Goal: Task Accomplishment & Management: Manage account settings

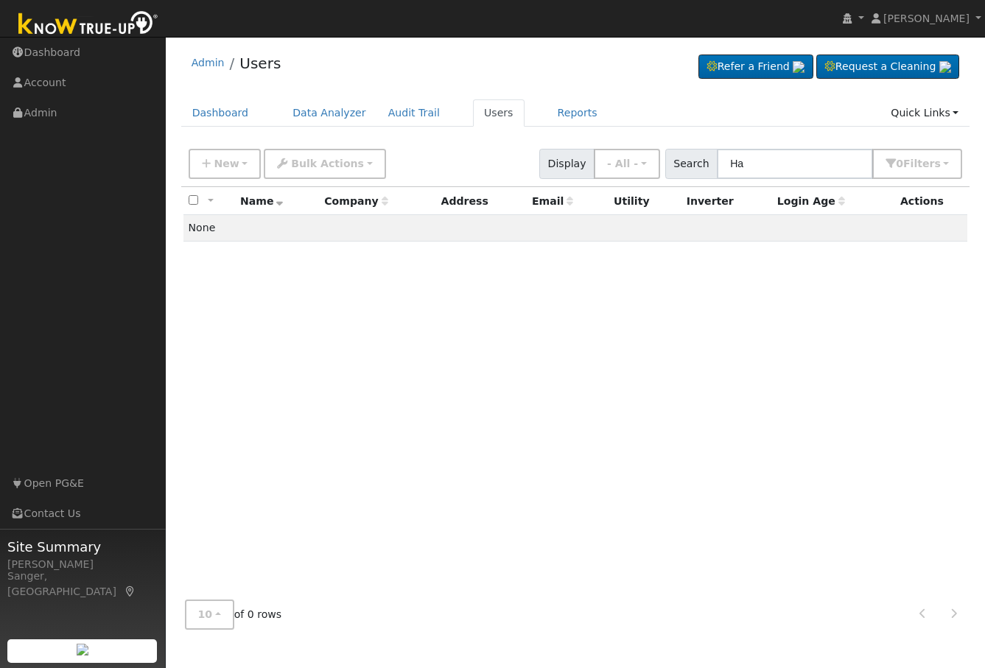
type input "H"
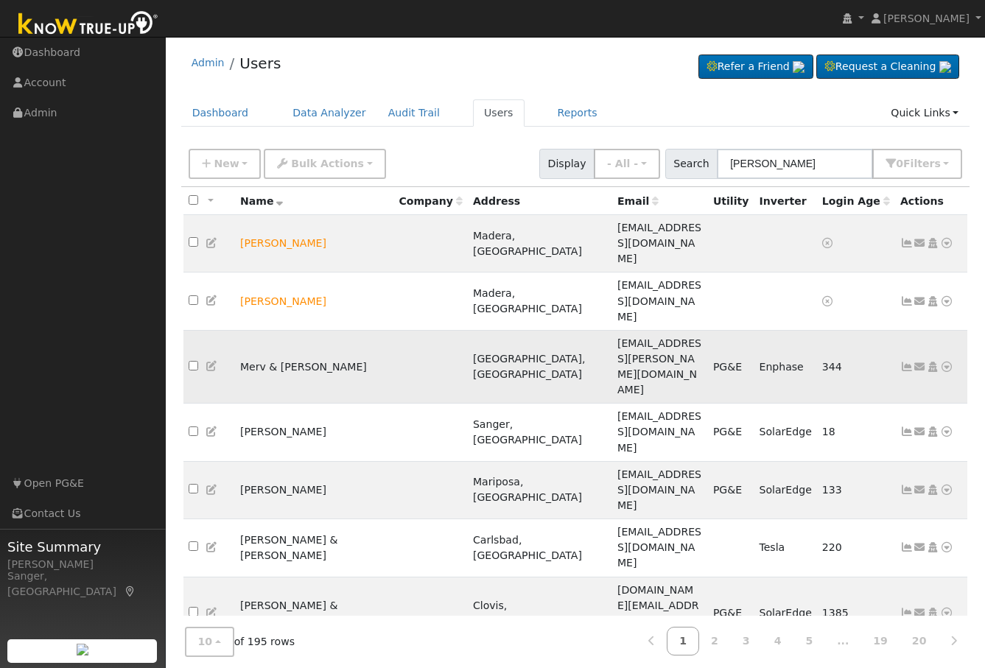
type input "[PERSON_NAME]"
click at [904, 362] on icon at bounding box center [906, 367] width 13 height 10
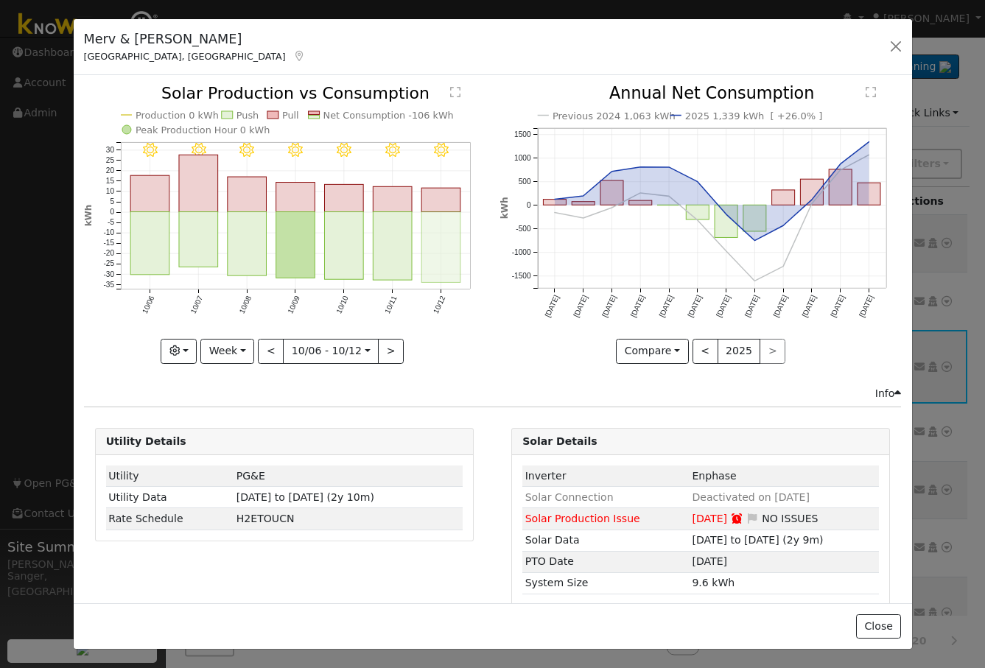
click at [443, 246] on rect "onclick=""" at bounding box center [440, 247] width 39 height 71
type input "[DATE]"
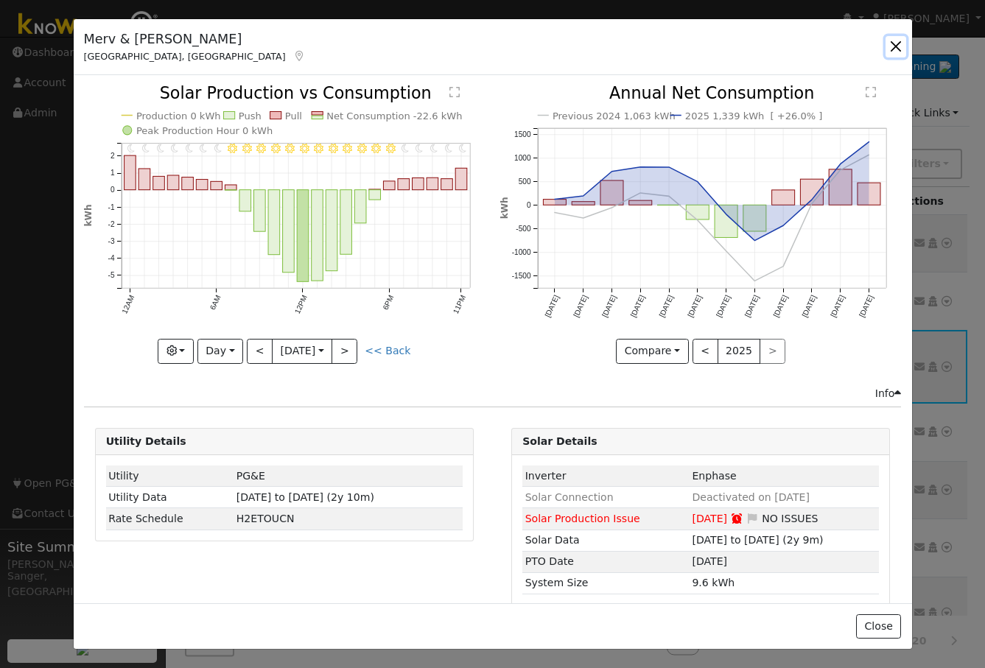
click at [893, 46] on button "button" at bounding box center [895, 46] width 21 height 21
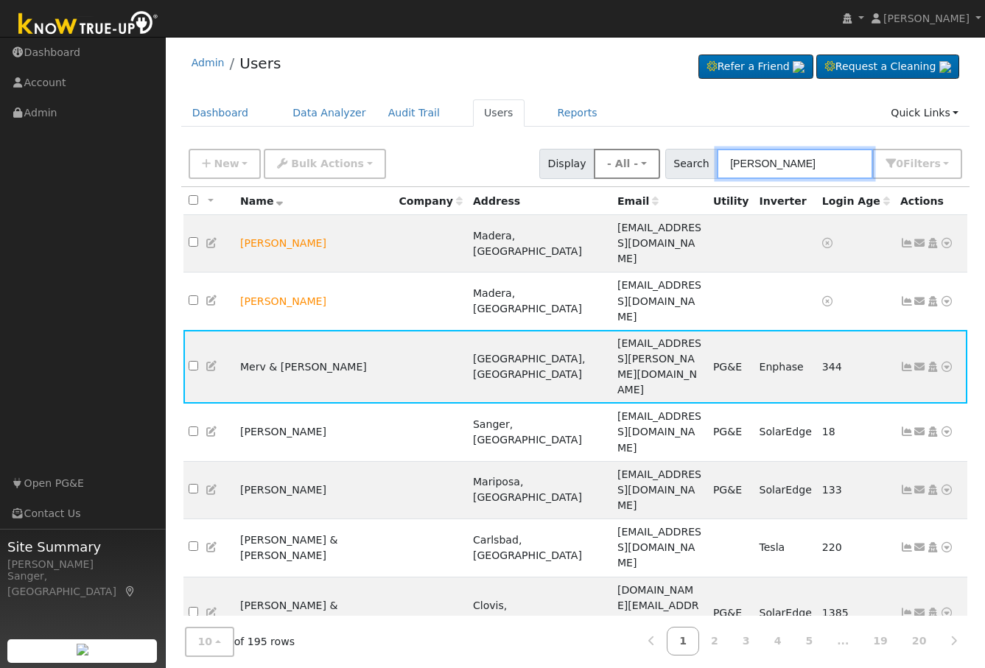
drag, startPoint x: 786, startPoint y: 164, endPoint x: 663, endPoint y: 166, distance: 123.0
click at [663, 166] on div "New Add User Quick Add Quick Connect Quick Convert Lead Bulk Actions Send Email…" at bounding box center [575, 161] width 779 height 35
paste input "[PERSON_NAME]"
type input "[PERSON_NAME]"
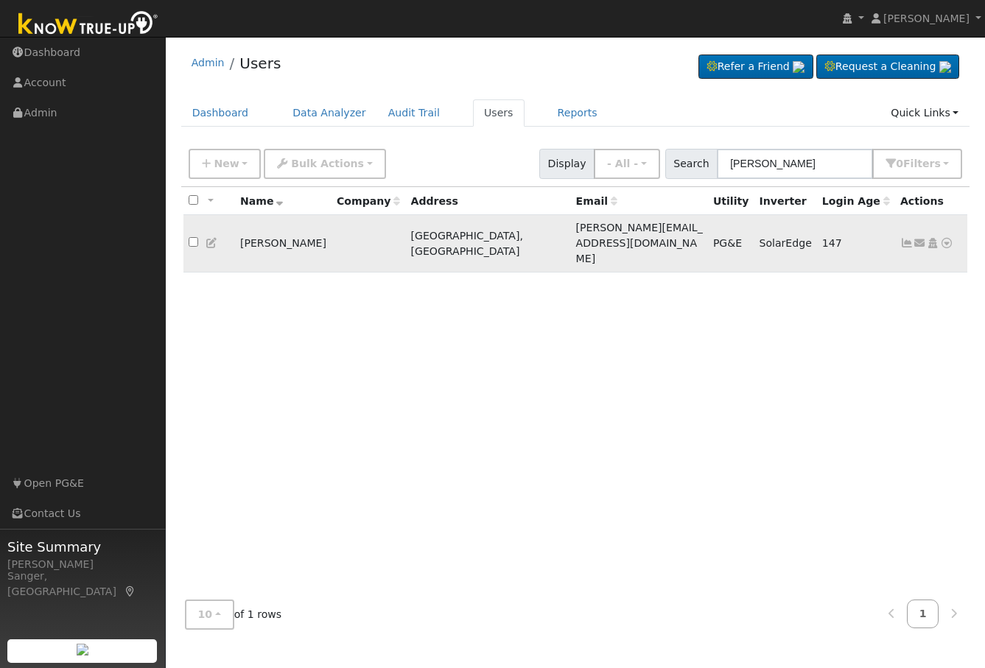
click at [908, 238] on icon at bounding box center [906, 243] width 13 height 10
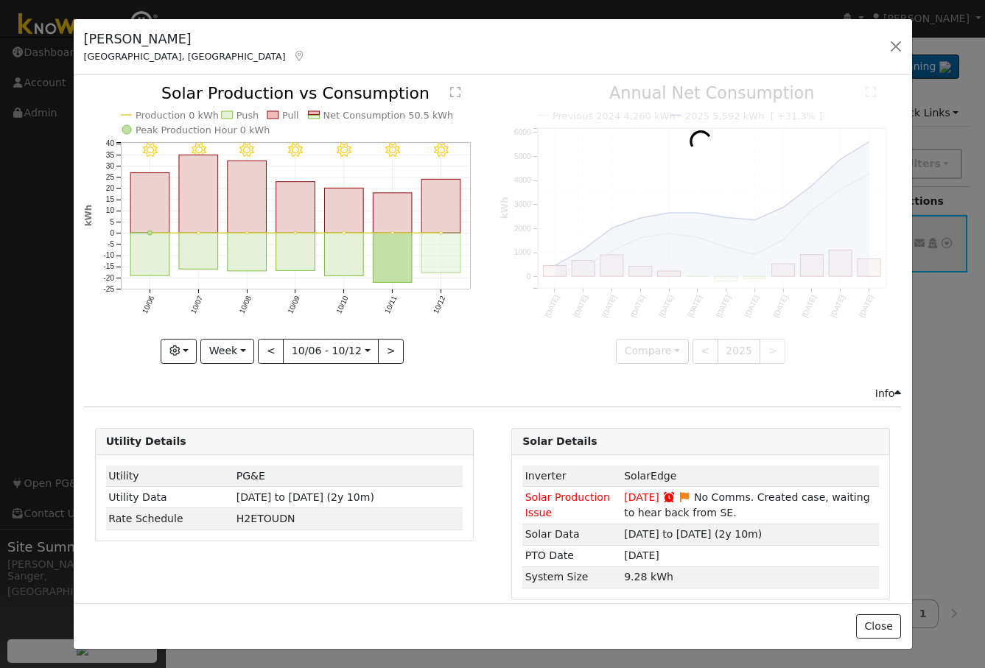
click at [441, 257] on rect "onclick=""" at bounding box center [440, 253] width 39 height 40
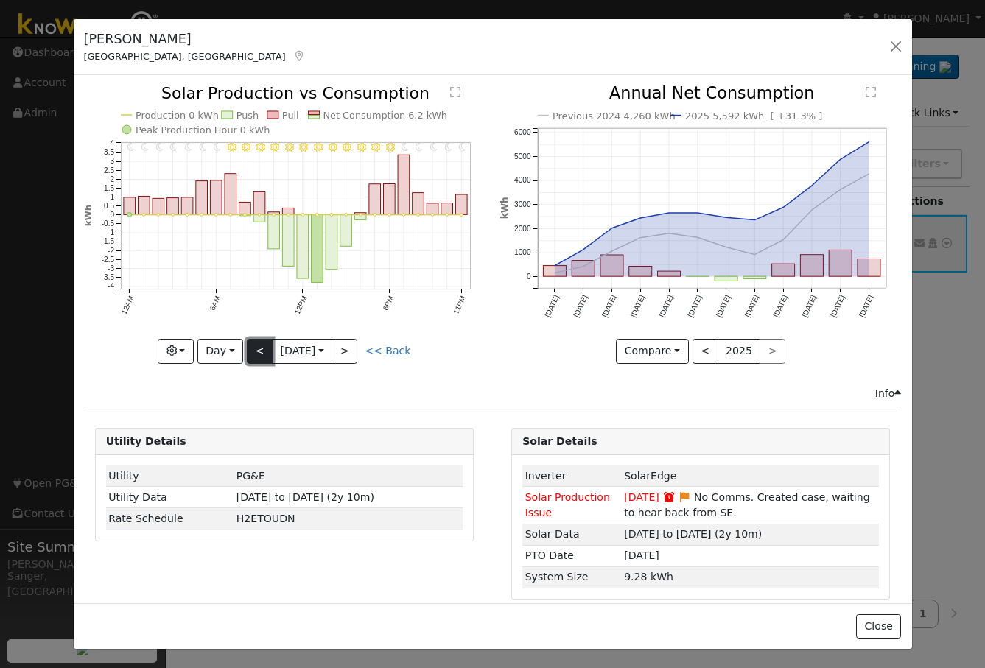
click at [252, 346] on button "<" at bounding box center [260, 351] width 26 height 25
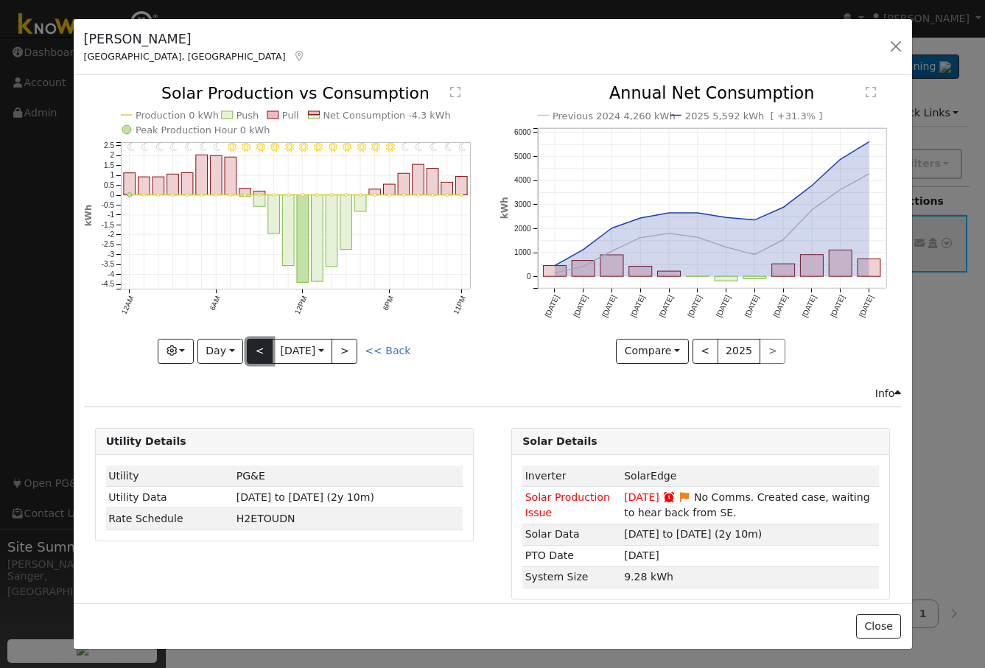
click at [252, 346] on button "<" at bounding box center [260, 351] width 26 height 25
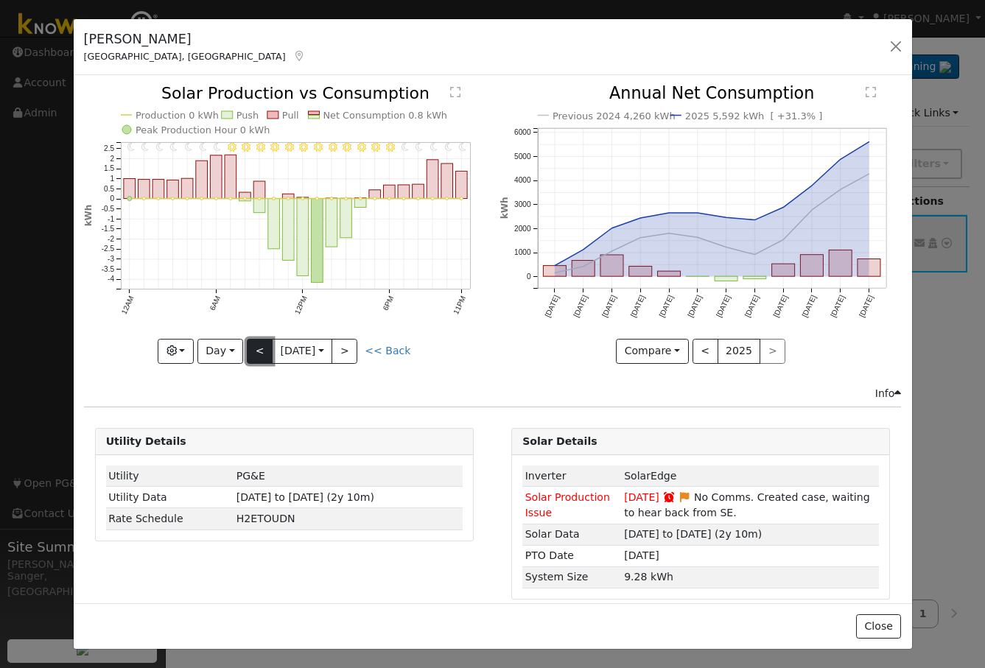
click at [254, 343] on button "<" at bounding box center [260, 351] width 26 height 25
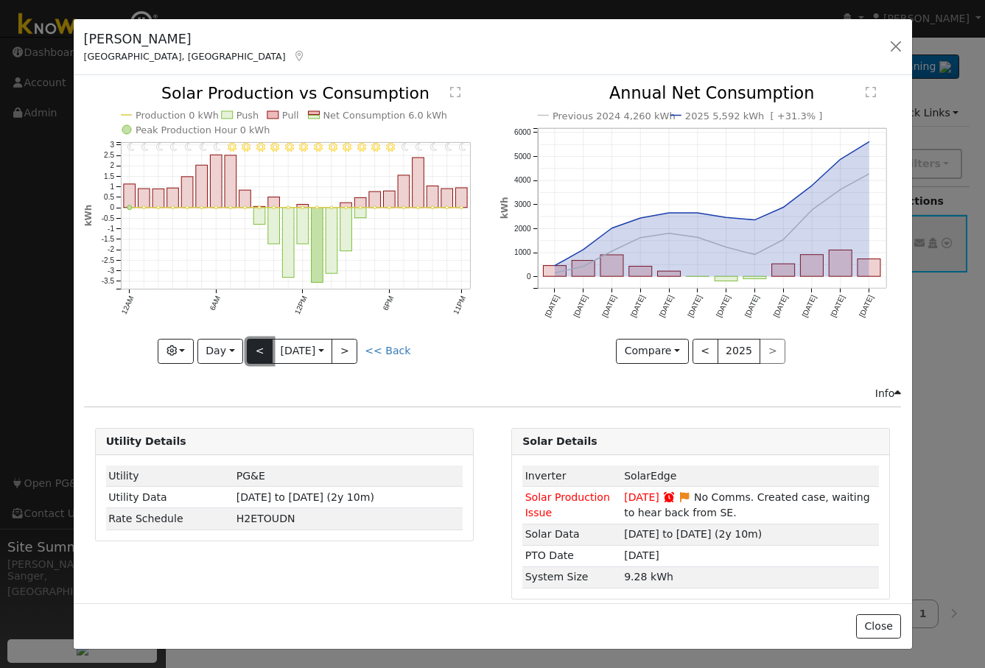
click at [254, 343] on button "<" at bounding box center [260, 351] width 26 height 25
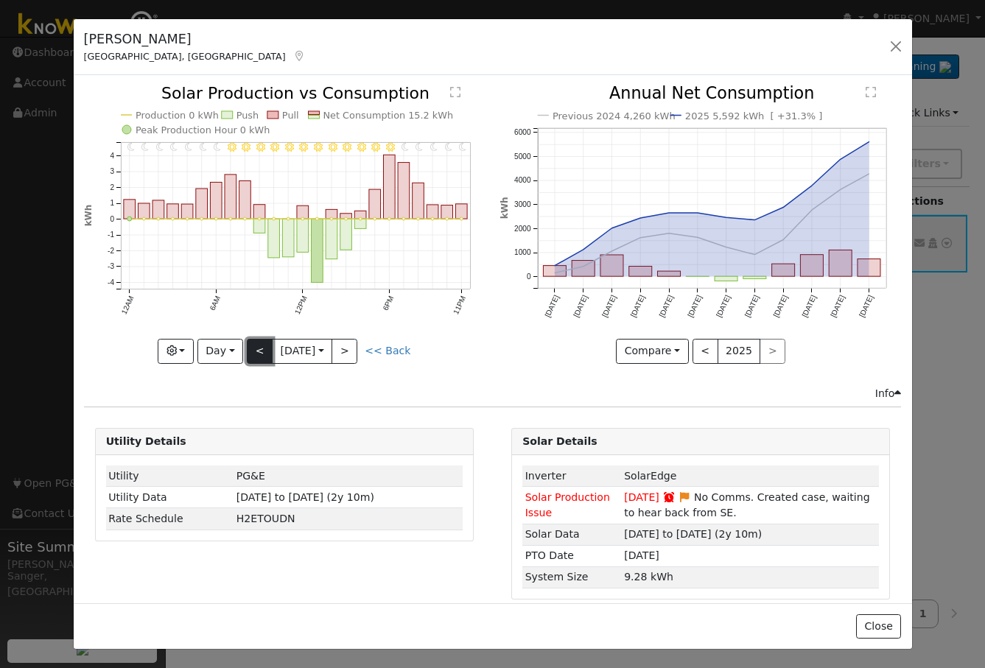
click at [254, 343] on button "<" at bounding box center [260, 351] width 26 height 25
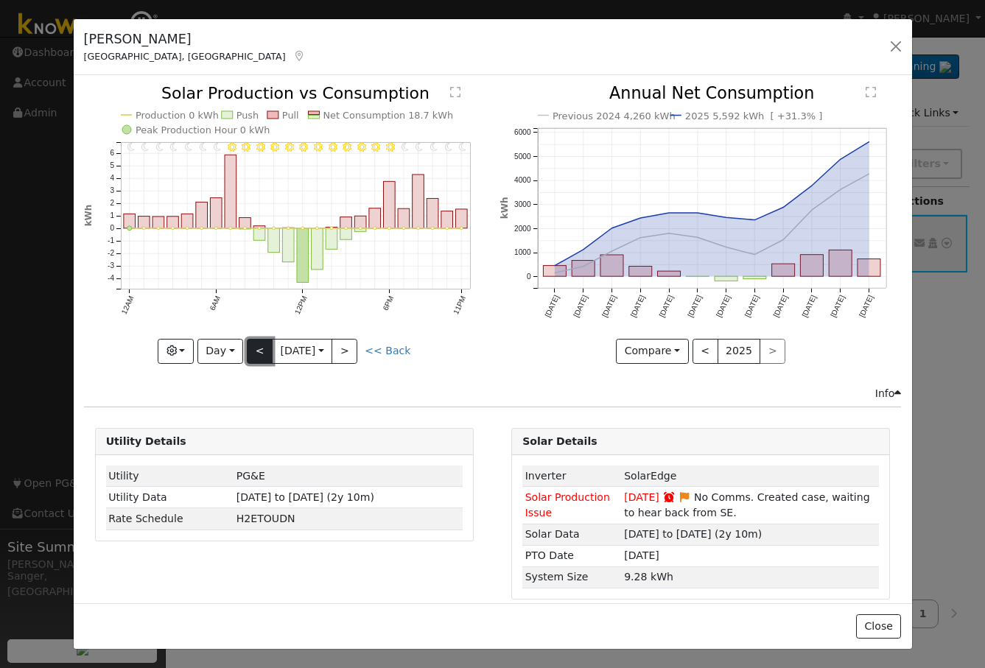
click at [254, 343] on button "<" at bounding box center [260, 351] width 26 height 25
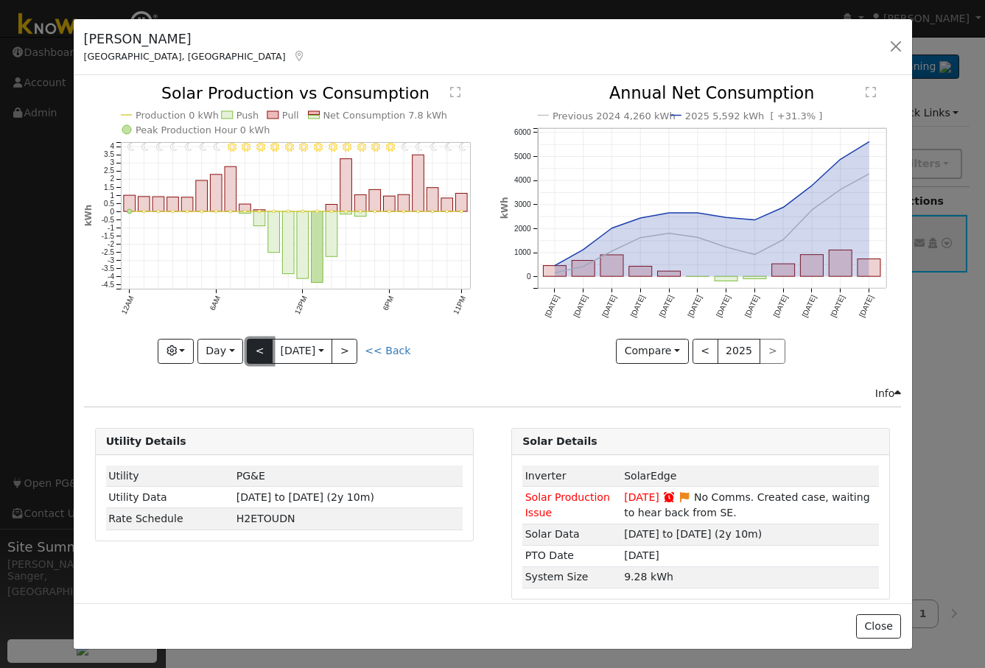
click at [254, 343] on button "<" at bounding box center [260, 351] width 26 height 25
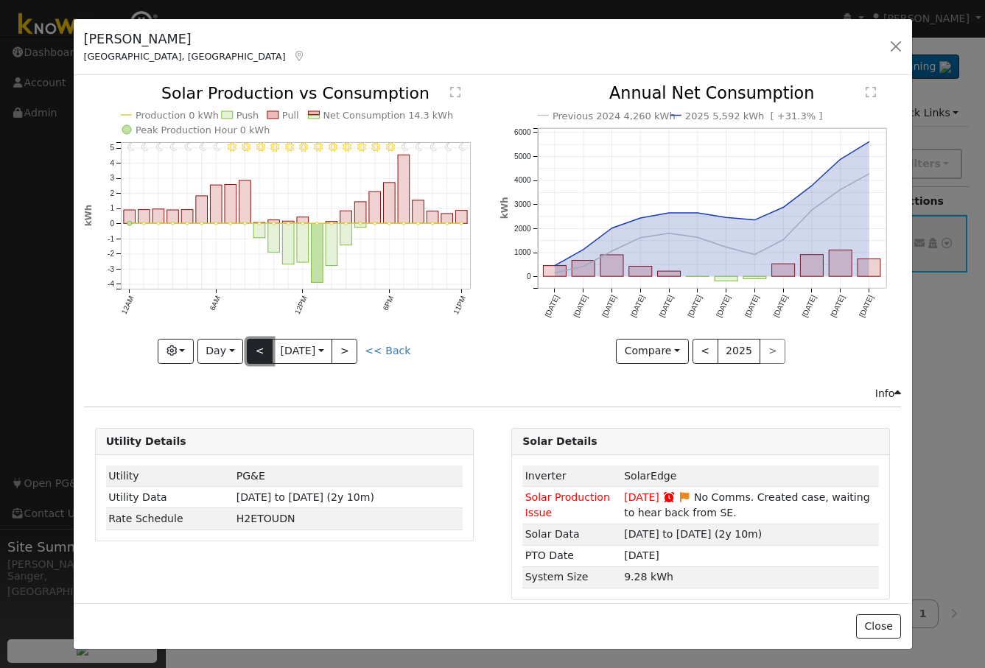
click at [254, 343] on button "<" at bounding box center [260, 351] width 26 height 25
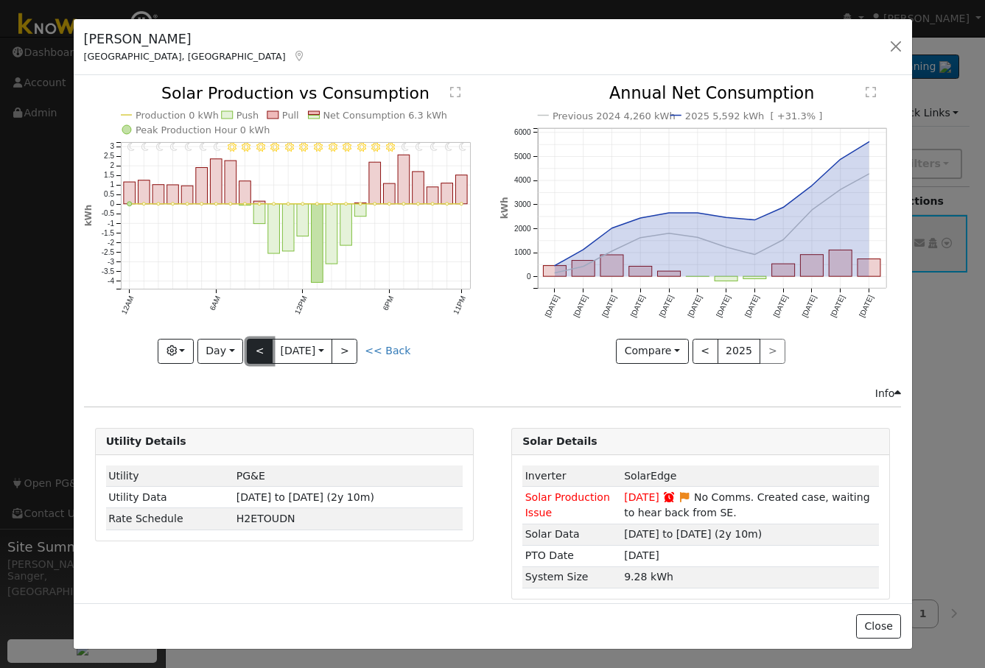
click at [254, 343] on button "<" at bounding box center [260, 351] width 26 height 25
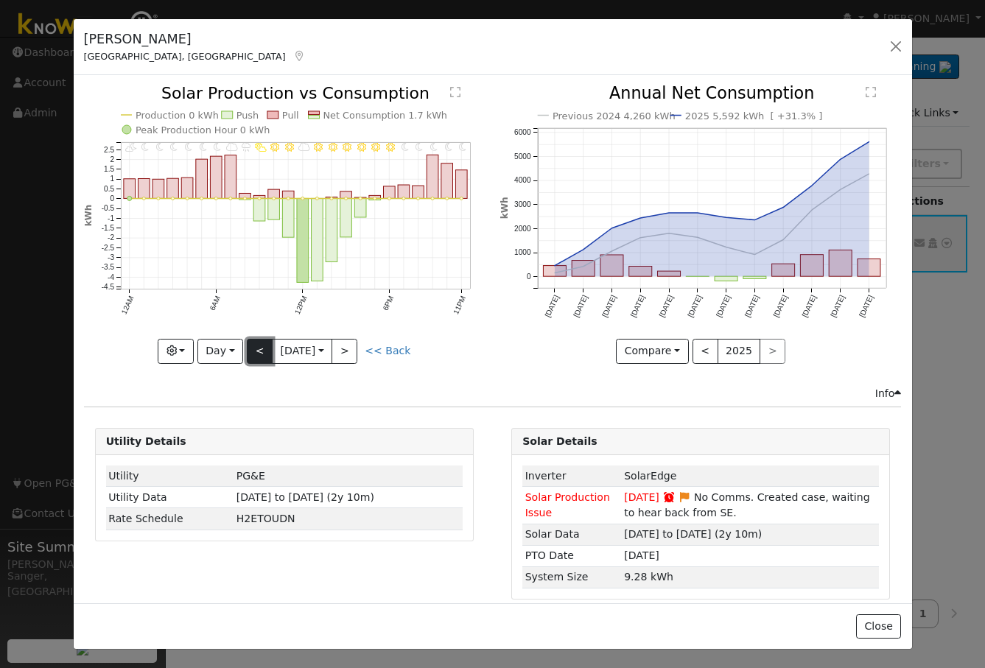
click at [254, 343] on button "<" at bounding box center [260, 351] width 26 height 25
type input "[DATE]"
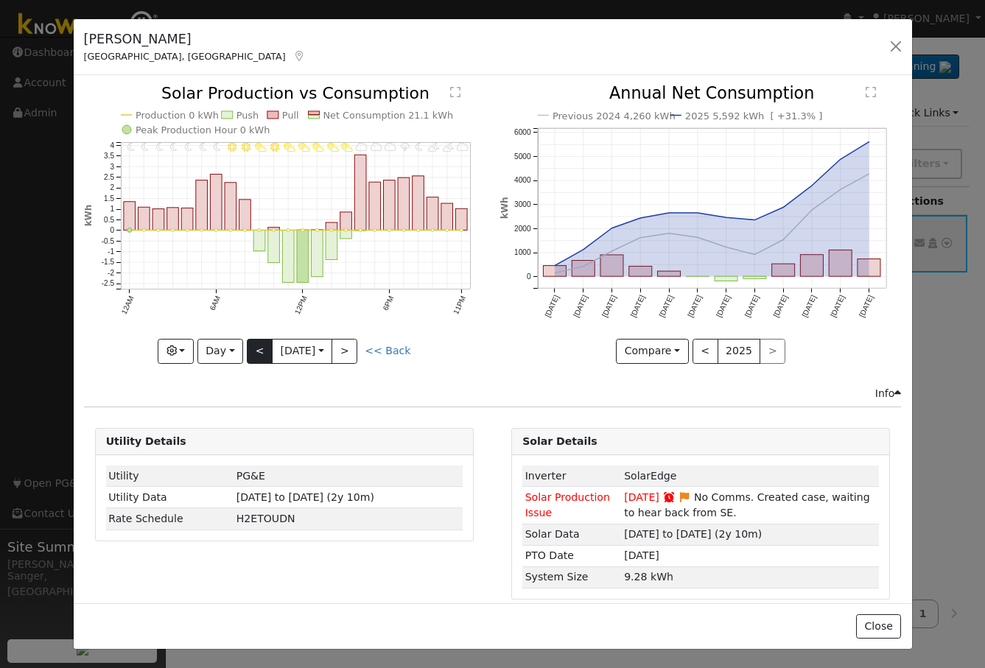
click at [254, 343] on div "11PM - MostlyCloudy 10PM - PartlyCloudy 9PM - PartlyCloudy 8PM - MostlyClear 7P…" at bounding box center [284, 224] width 401 height 278
click at [890, 45] on button "button" at bounding box center [895, 46] width 21 height 21
